Goal: Book appointment/travel/reservation

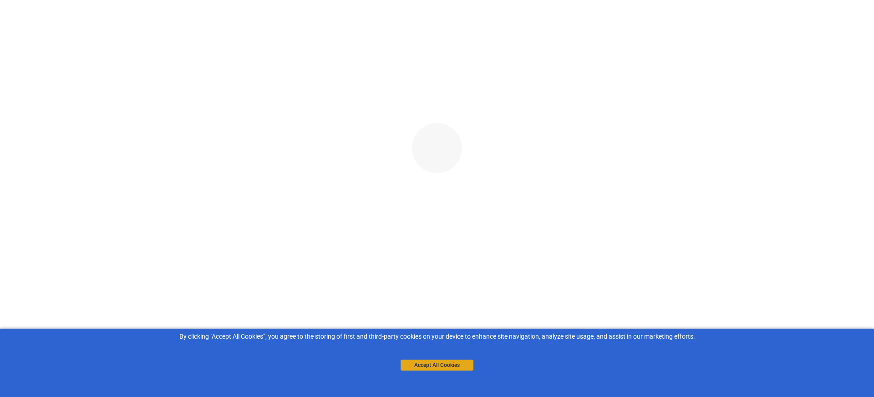
click at [455, 368] on button "Accept All Cookies" at bounding box center [437, 364] width 73 height 11
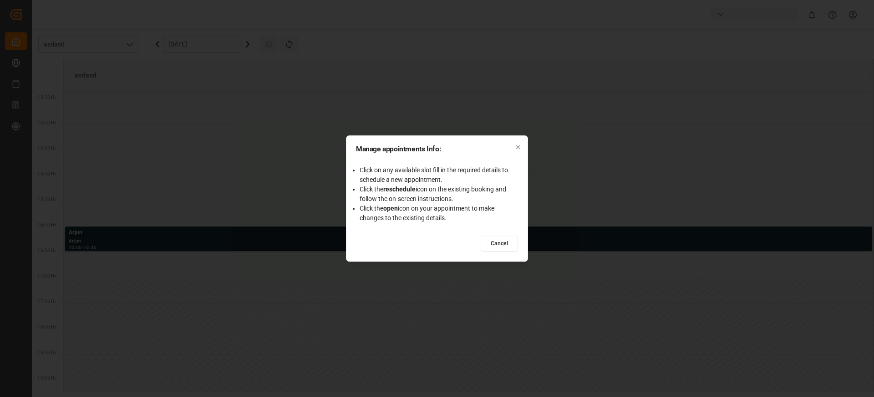
scroll to position [708, 0]
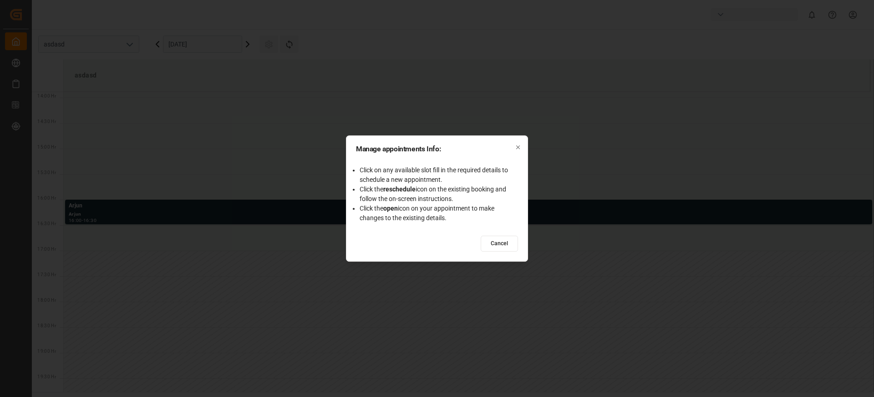
click at [506, 248] on button "Cancel" at bounding box center [499, 243] width 37 height 16
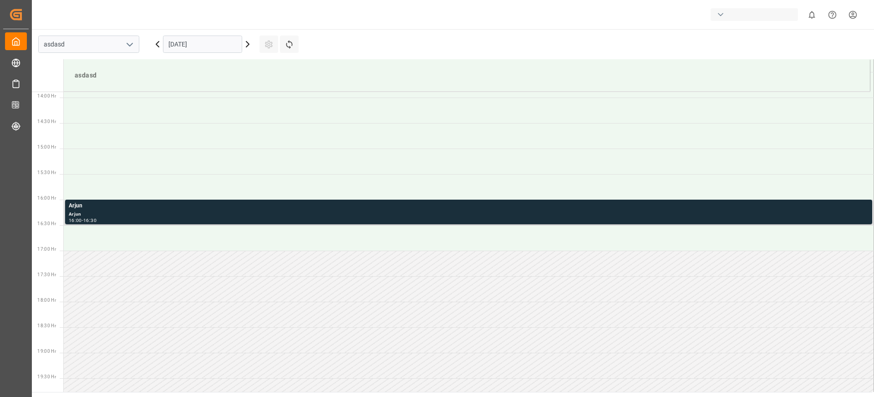
click at [393, 215] on div "Arjun" at bounding box center [469, 214] width 800 height 8
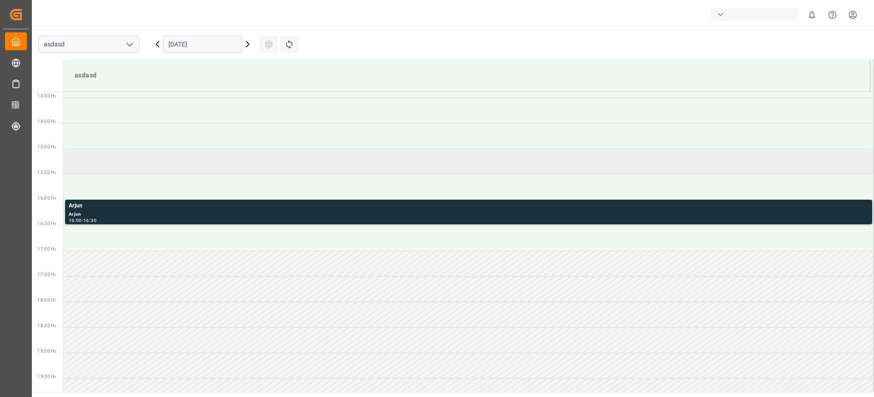
click at [500, 163] on td at bounding box center [469, 161] width 811 height 26
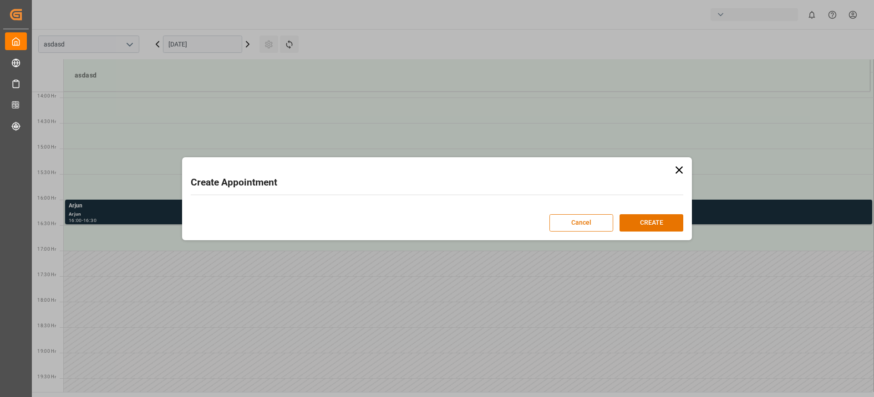
click at [463, 159] on div "Create Appointment Cancel CREATE" at bounding box center [437, 198] width 874 height 397
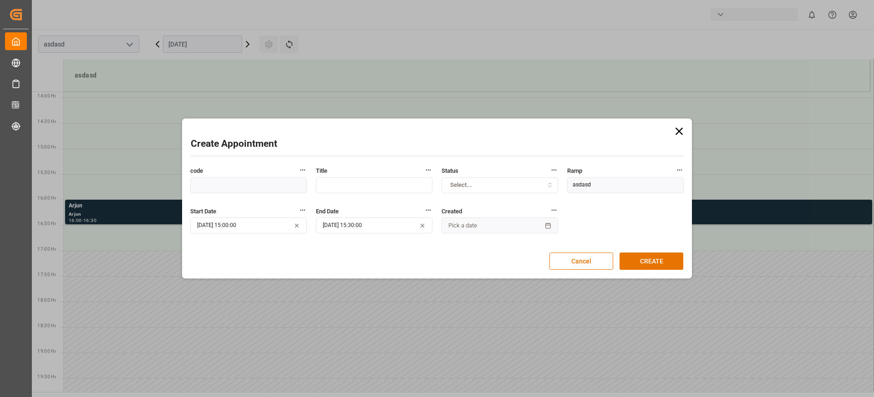
click at [388, 185] on input "text" at bounding box center [374, 185] width 117 height 16
type input "2323"
click at [626, 262] on button "CREATE" at bounding box center [652, 260] width 64 height 17
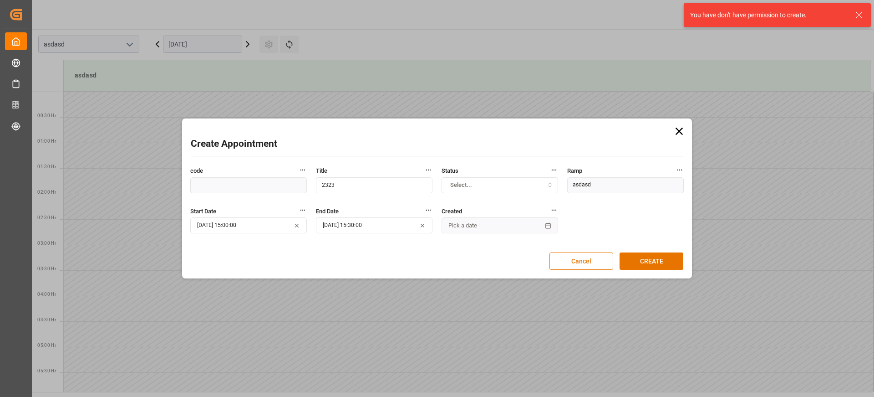
click at [560, 255] on button "Cancel" at bounding box center [582, 260] width 64 height 17
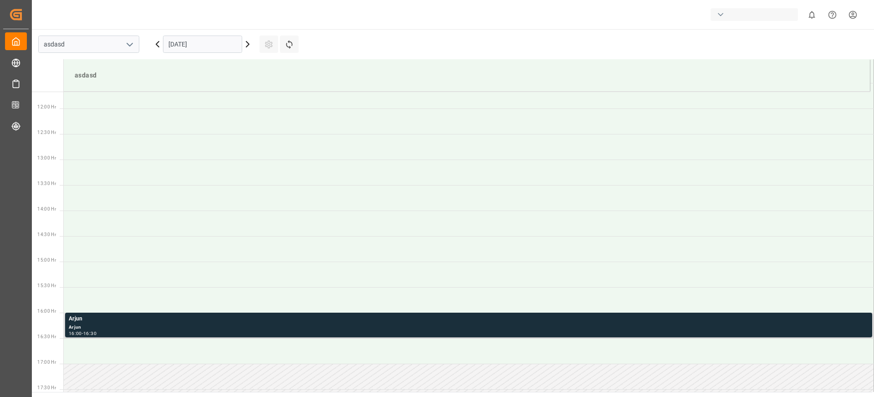
scroll to position [628, 0]
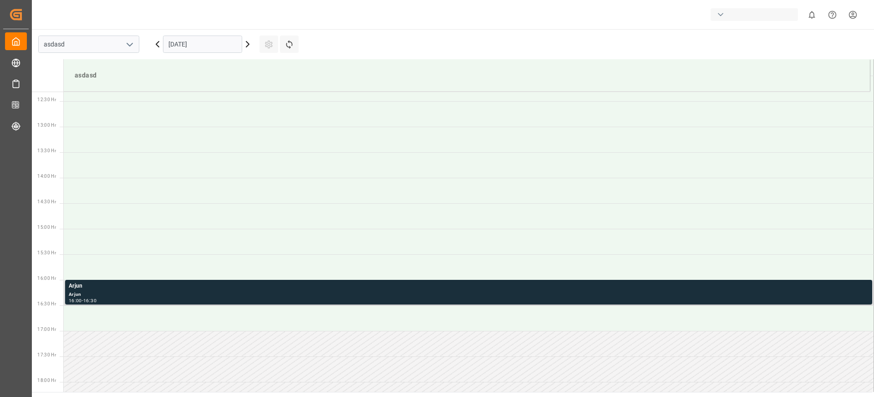
click at [392, 288] on div "Arjun" at bounding box center [469, 285] width 800 height 9
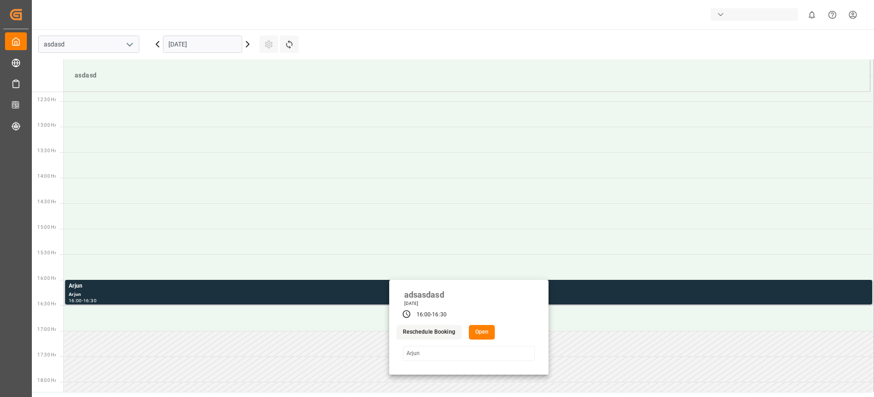
click at [439, 333] on button "Reschedule Booking" at bounding box center [429, 332] width 65 height 15
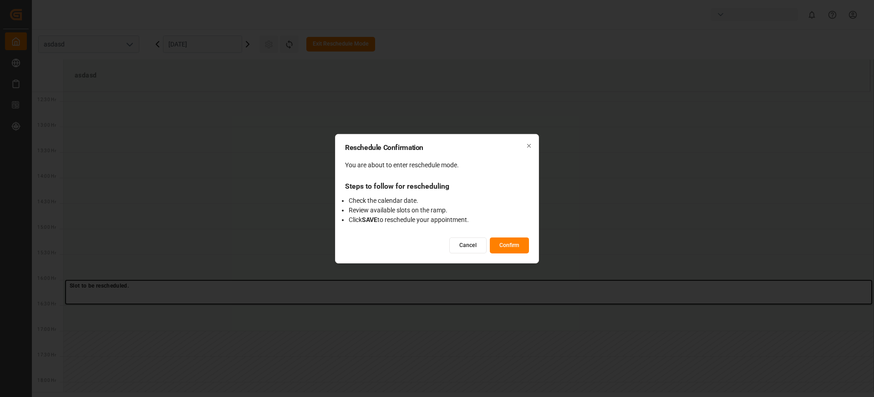
click at [511, 245] on button "Confirm" at bounding box center [509, 245] width 39 height 16
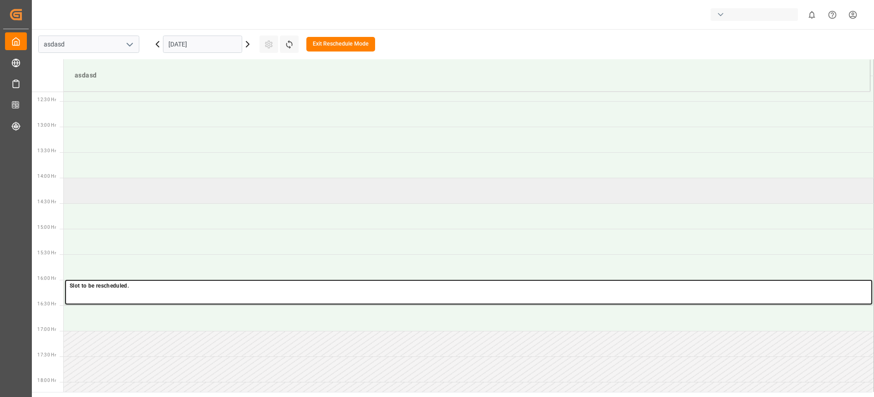
click at [428, 193] on td at bounding box center [469, 191] width 811 height 26
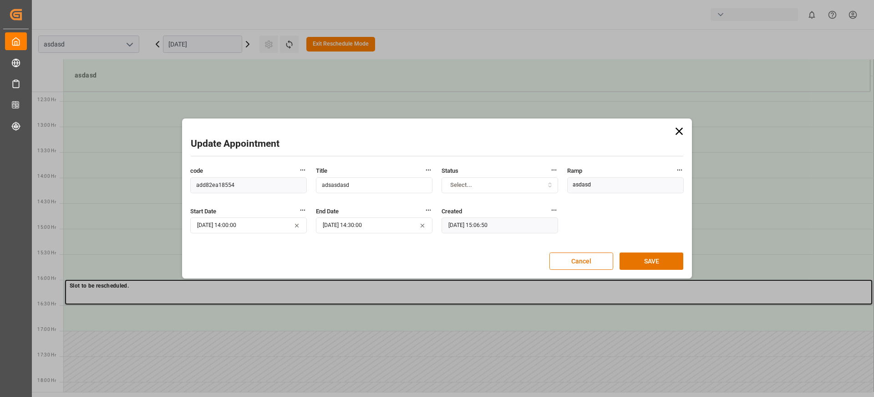
click at [636, 270] on div "Update Appointment code add82ea18554 Title adsasdasd Status Select... Ramp asda…" at bounding box center [436, 198] width 505 height 155
click at [646, 260] on button "SAVE" at bounding box center [652, 260] width 64 height 17
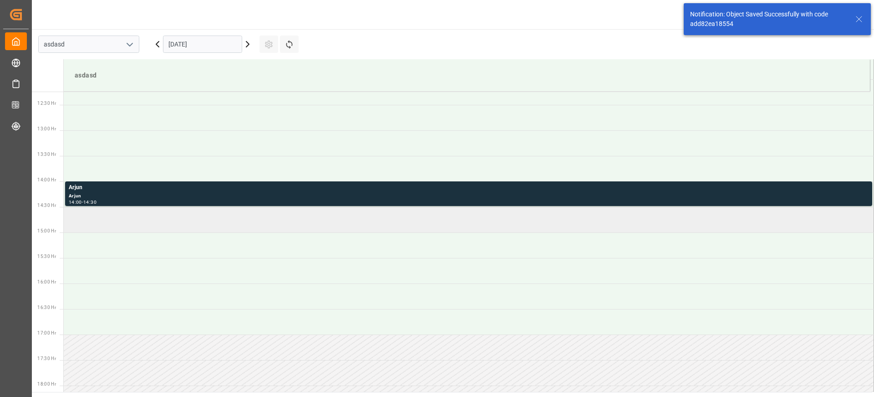
scroll to position [657, 0]
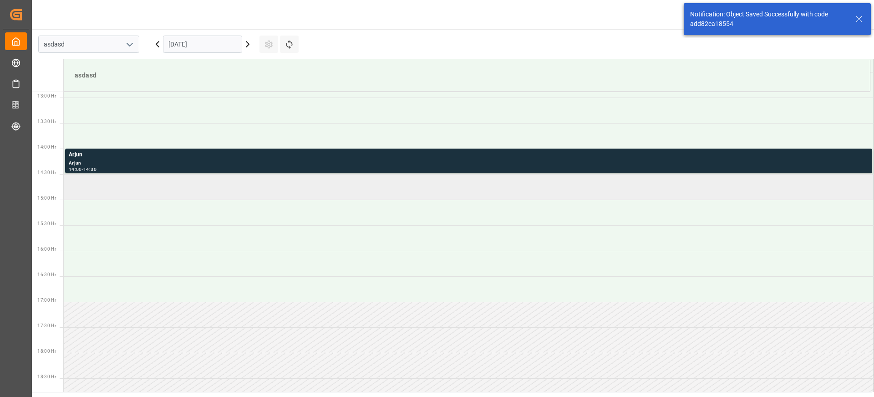
click at [327, 186] on td at bounding box center [469, 187] width 811 height 26
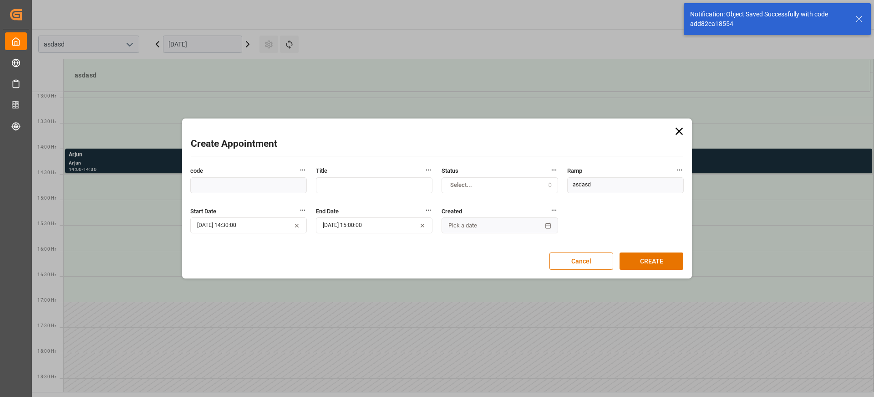
click at [380, 178] on input "text" at bounding box center [374, 185] width 117 height 16
type input "asd"
click at [625, 253] on button "CREATE" at bounding box center [652, 260] width 64 height 17
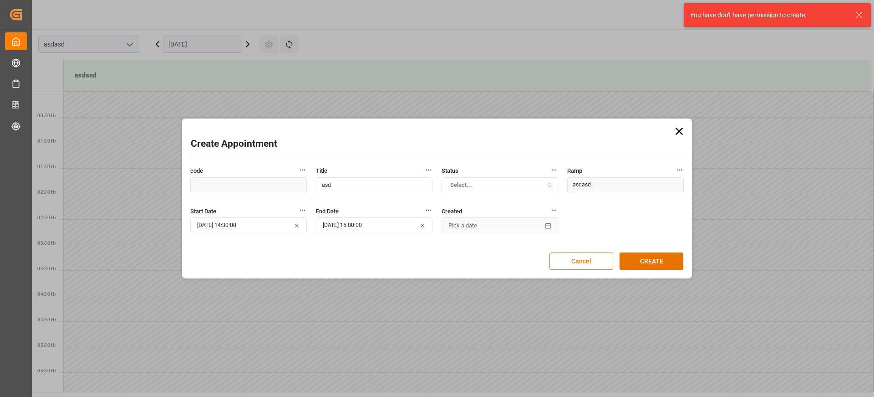
click at [593, 253] on button "Cancel" at bounding box center [582, 260] width 64 height 17
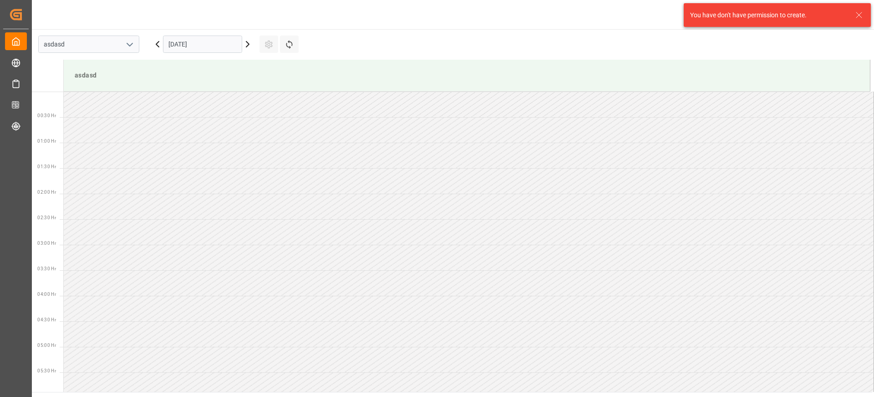
click at [433, 245] on td at bounding box center [469, 258] width 811 height 26
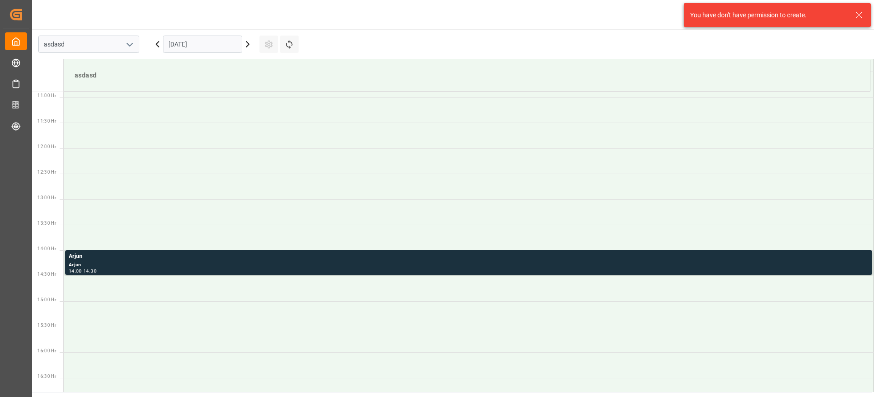
scroll to position [563, 0]
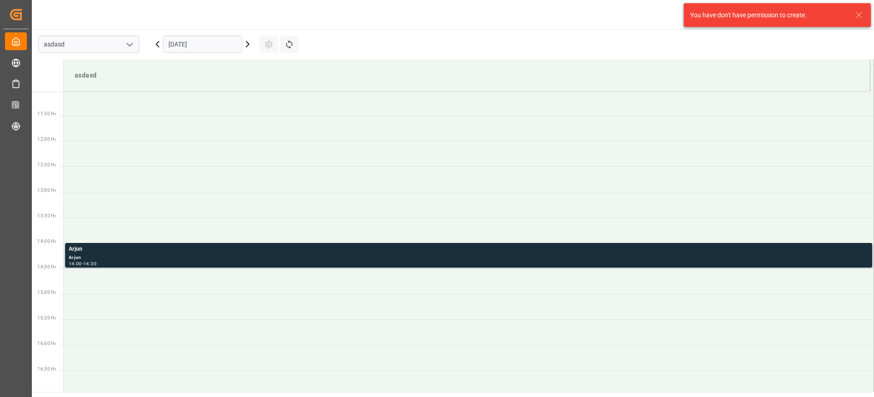
click at [413, 250] on div "Arjun" at bounding box center [469, 249] width 800 height 9
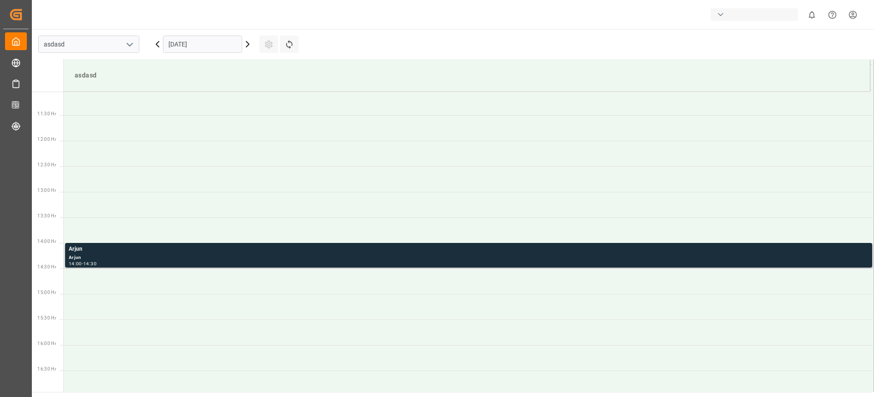
click at [430, 251] on div "Arjun" at bounding box center [469, 249] width 800 height 9
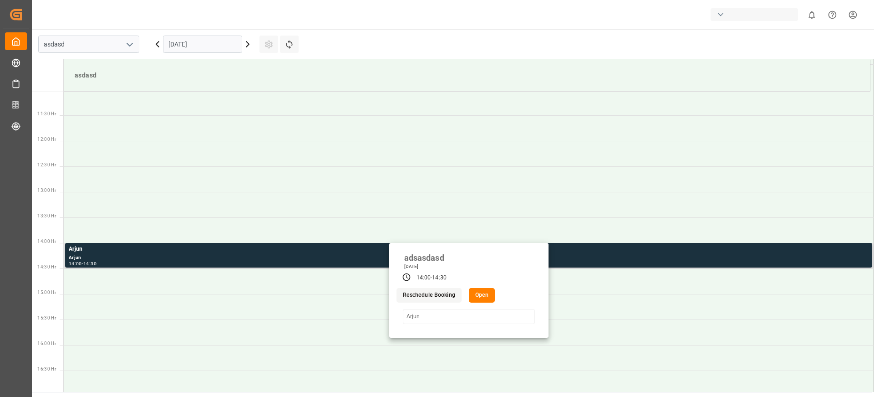
click at [445, 294] on button "Reschedule Booking" at bounding box center [429, 295] width 65 height 15
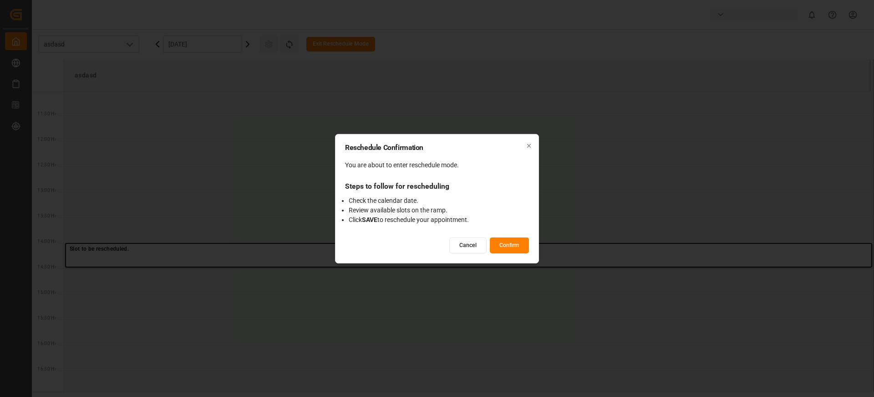
click at [511, 245] on button "Confirm" at bounding box center [509, 245] width 39 height 16
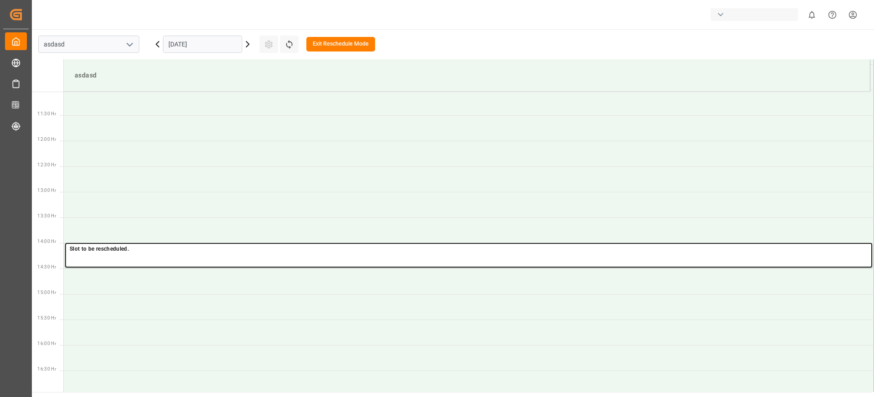
click at [360, 42] on button "Exit Reschedule Mode" at bounding box center [340, 44] width 69 height 15
